Goal: Transaction & Acquisition: Subscribe to service/newsletter

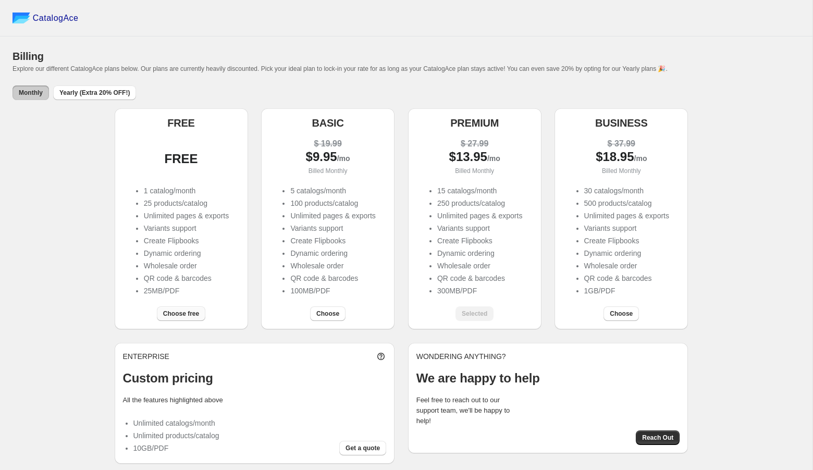
click at [183, 310] on span "Choose free" at bounding box center [181, 313] width 36 height 8
click at [328, 313] on span "Choose" at bounding box center [327, 313] width 23 height 8
click at [475, 316] on span "Choose" at bounding box center [474, 313] width 23 height 8
click at [632, 311] on span "Choose" at bounding box center [620, 313] width 23 height 8
click at [119, 96] on span "Yearly (Extra 20% OFF!)" at bounding box center [94, 93] width 70 height 8
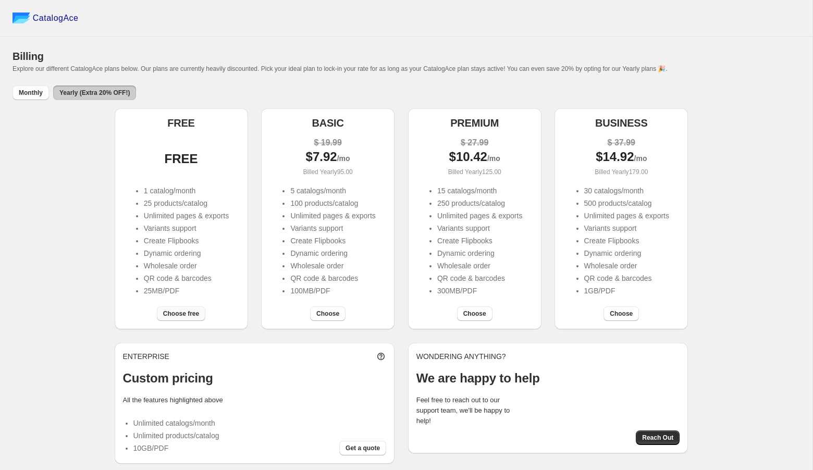
click at [196, 316] on span "Choose free" at bounding box center [181, 313] width 36 height 8
click at [325, 314] on span "Choose" at bounding box center [327, 313] width 23 height 8
click at [479, 312] on span "Choose" at bounding box center [474, 313] width 23 height 8
click at [120, 94] on span "Yearly (Extra 20% OFF!)" at bounding box center [94, 93] width 70 height 8
click at [340, 308] on button "Choose" at bounding box center [327, 313] width 35 height 15
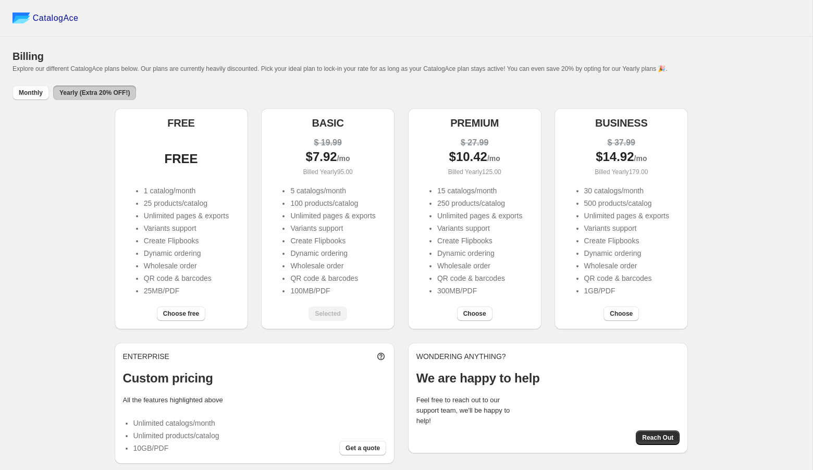
click at [121, 98] on button "Yearly (Extra 20% OFF!)" at bounding box center [94, 92] width 83 height 15
click at [476, 316] on span "Choose" at bounding box center [474, 313] width 23 height 8
click at [618, 314] on span "Choose" at bounding box center [620, 313] width 23 height 8
